Goal: Find specific page/section: Locate a particular part of the current website

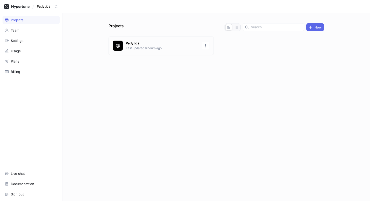
click at [144, 46] on p "Last updated 6 hours ago" at bounding box center [162, 48] width 73 height 5
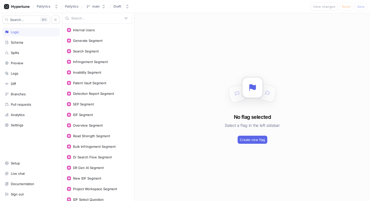
click at [85, 18] on input "text" at bounding box center [96, 18] width 51 height 5
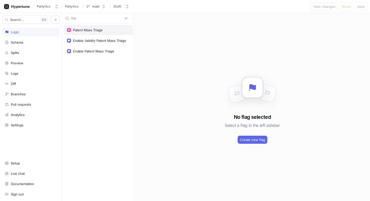
type input "tria"
click at [92, 30] on div "Patent Mass Triage" at bounding box center [88, 30] width 30 height 4
